Goal: Task Accomplishment & Management: Complete application form

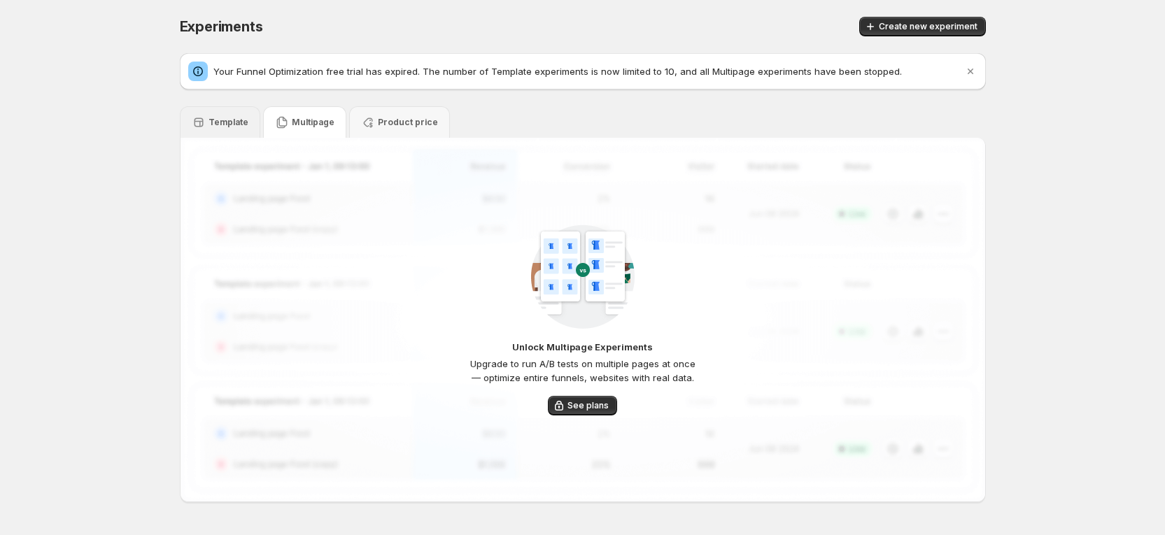
click at [245, 113] on div "Template" at bounding box center [220, 121] width 80 height 31
